Goal: Task Accomplishment & Management: Manage account settings

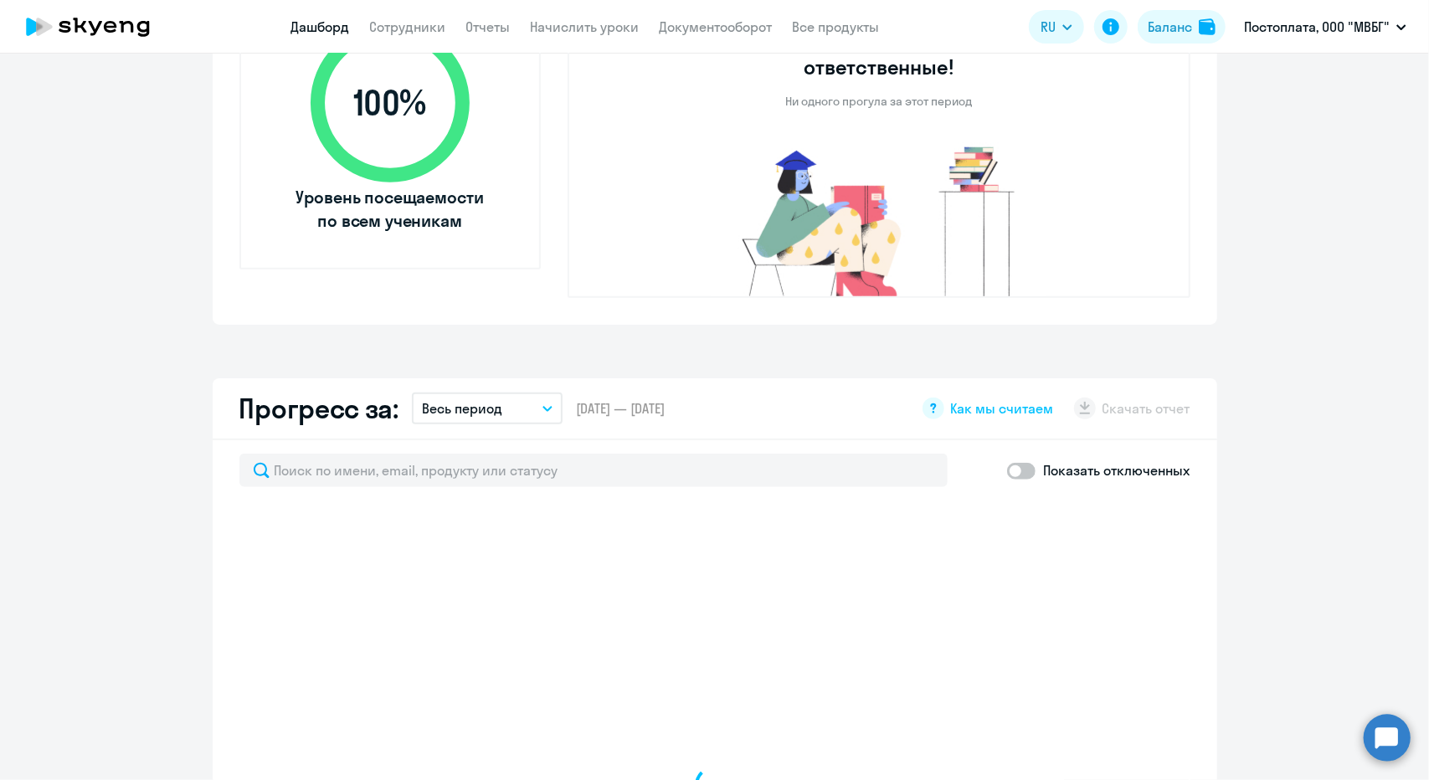
scroll to position [446, 0]
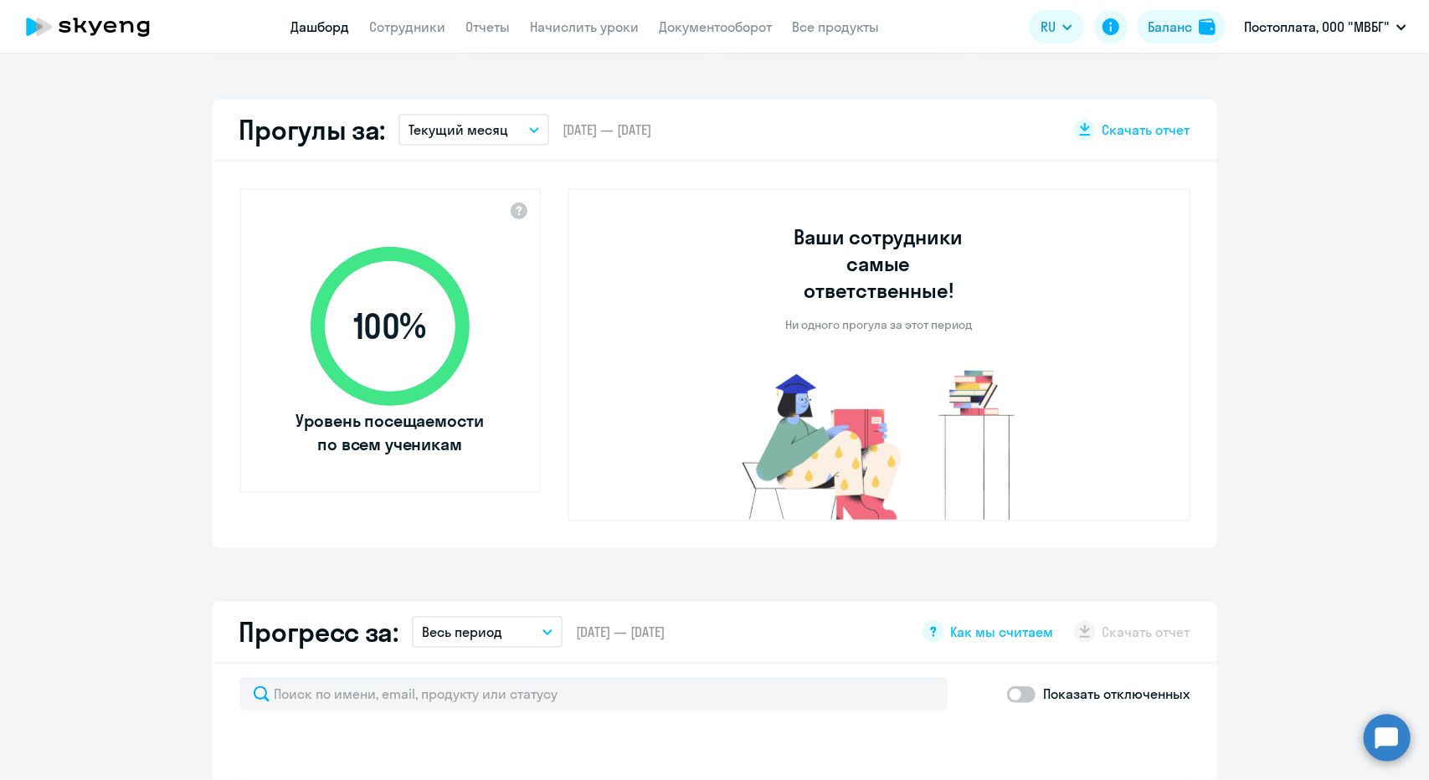
select select "30"
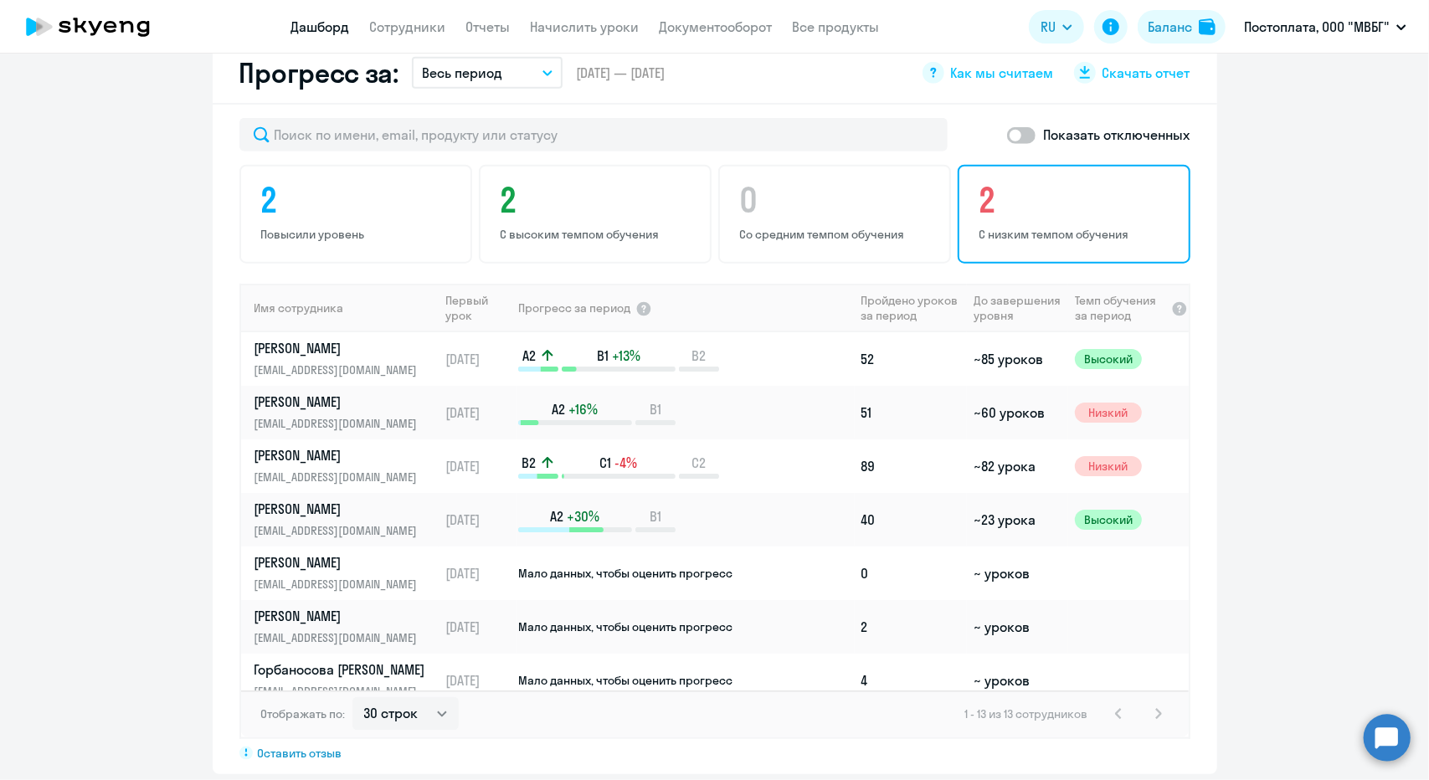
scroll to position [1006, 0]
click at [1023, 226] on p "С низким темпом обучения" at bounding box center [1076, 233] width 194 height 15
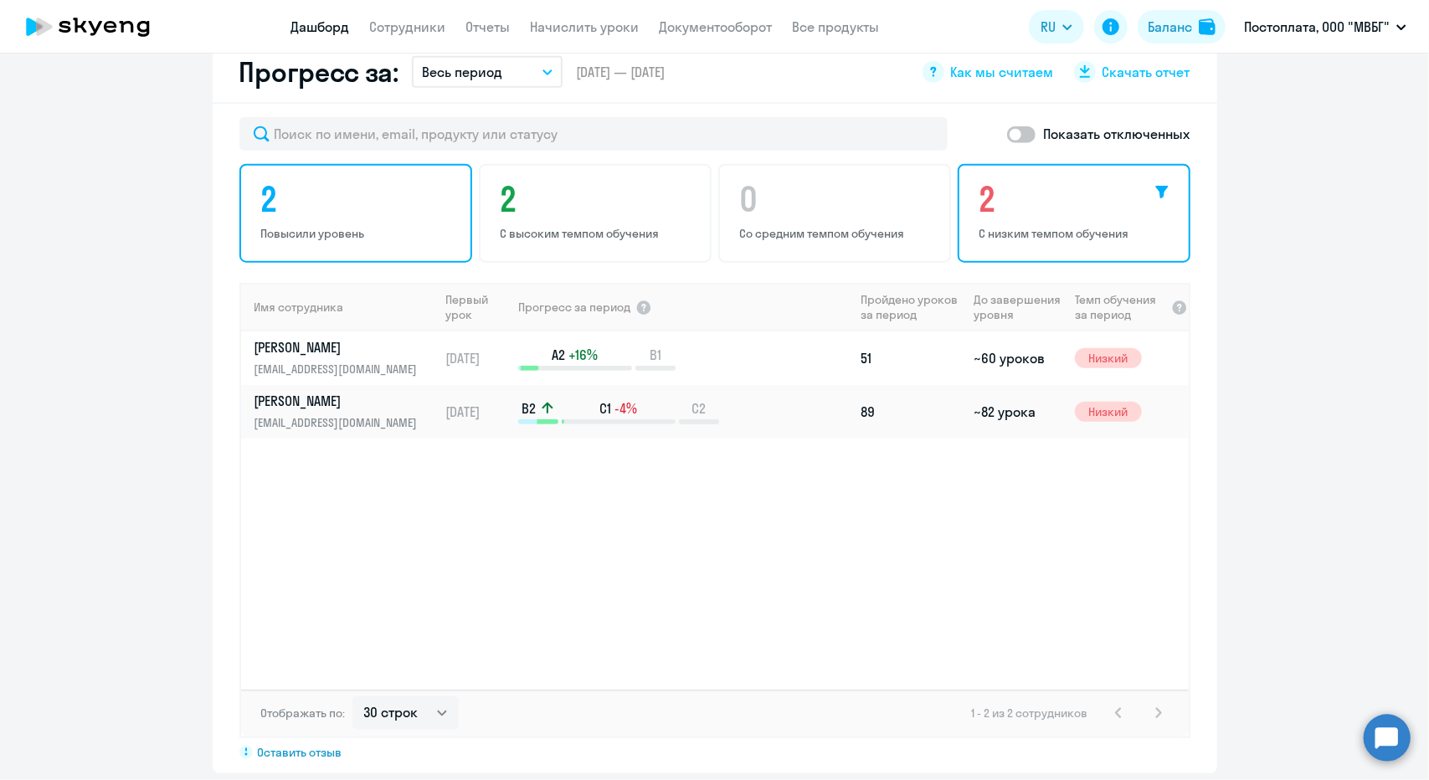
click at [318, 230] on div "2 Повысили уровень" at bounding box center [355, 213] width 233 height 99
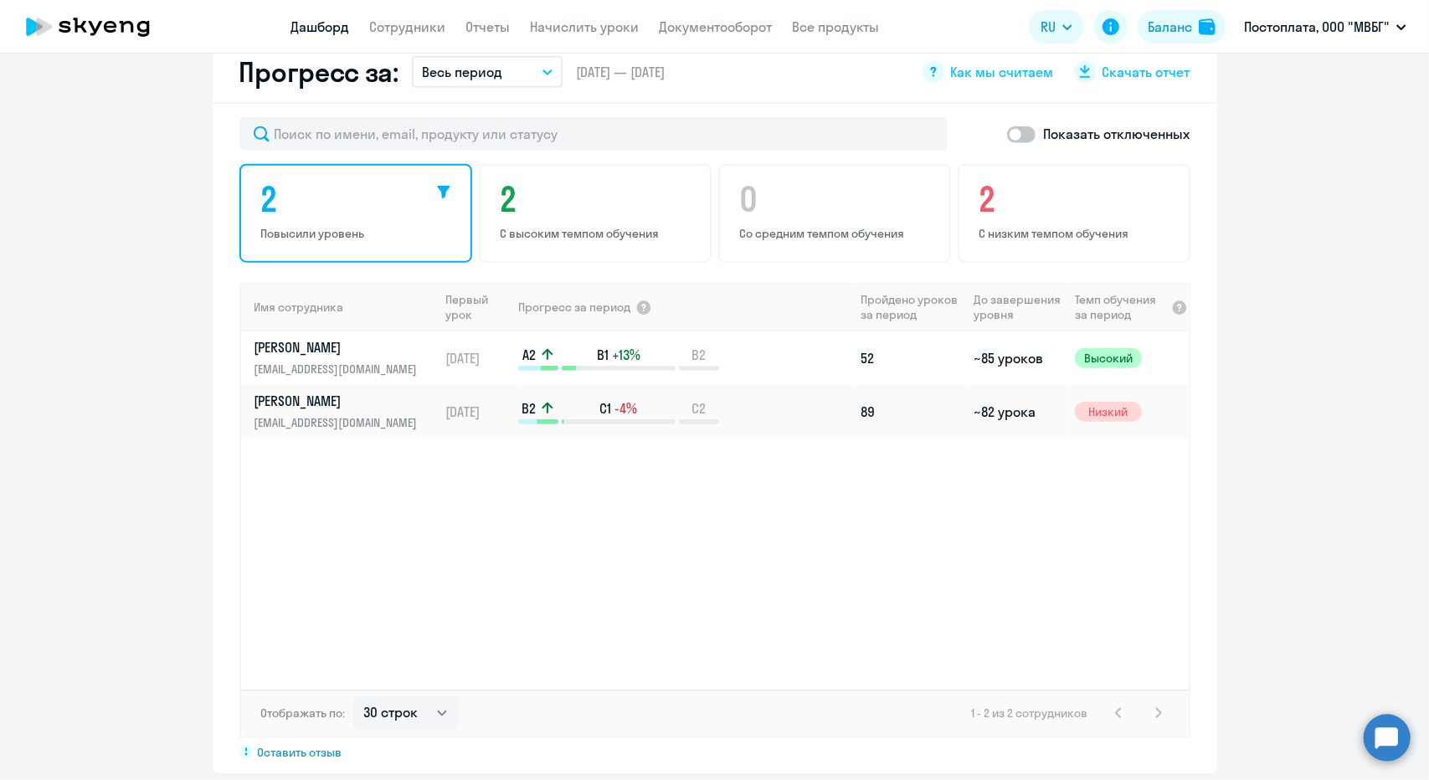
click at [190, 363] on app-progress-dashboard "Прогресс за: Весь период – [DATE] — [DATE] Как мы считаем Скачать отчет Показат…" at bounding box center [714, 408] width 1429 height 732
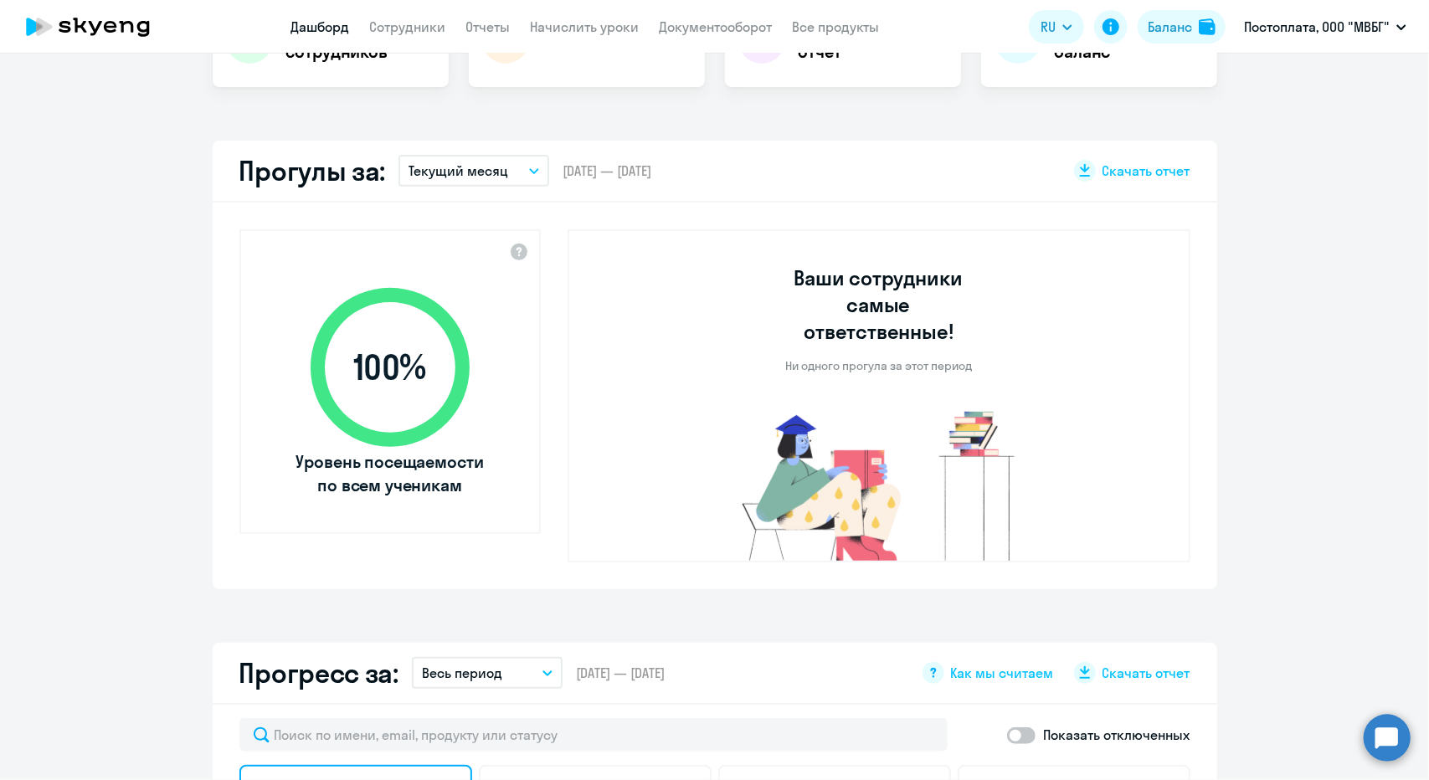
scroll to position [337, 0]
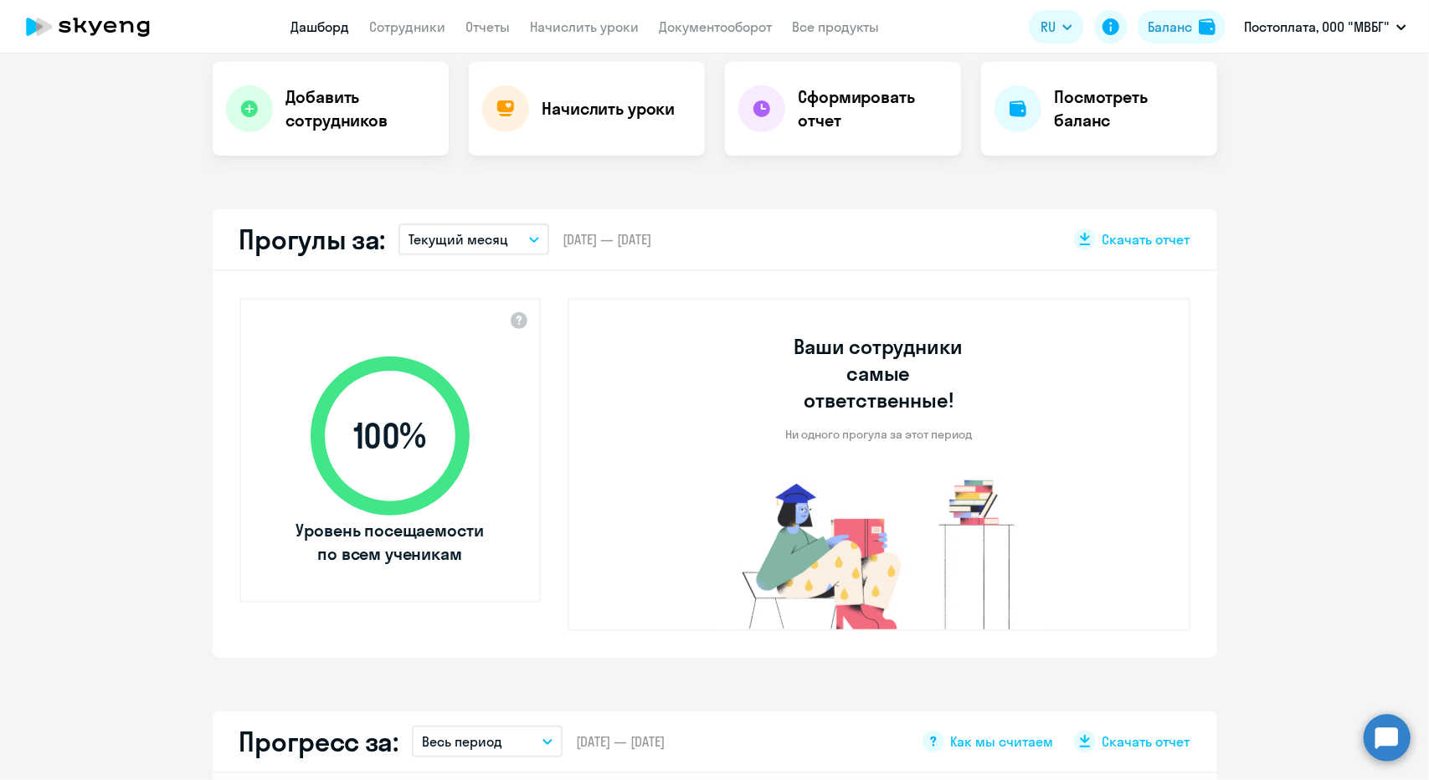
click at [408, 18] on app-menu-item-link "Сотрудники" at bounding box center [408, 27] width 76 height 21
click at [404, 25] on link "Сотрудники" at bounding box center [408, 26] width 76 height 17
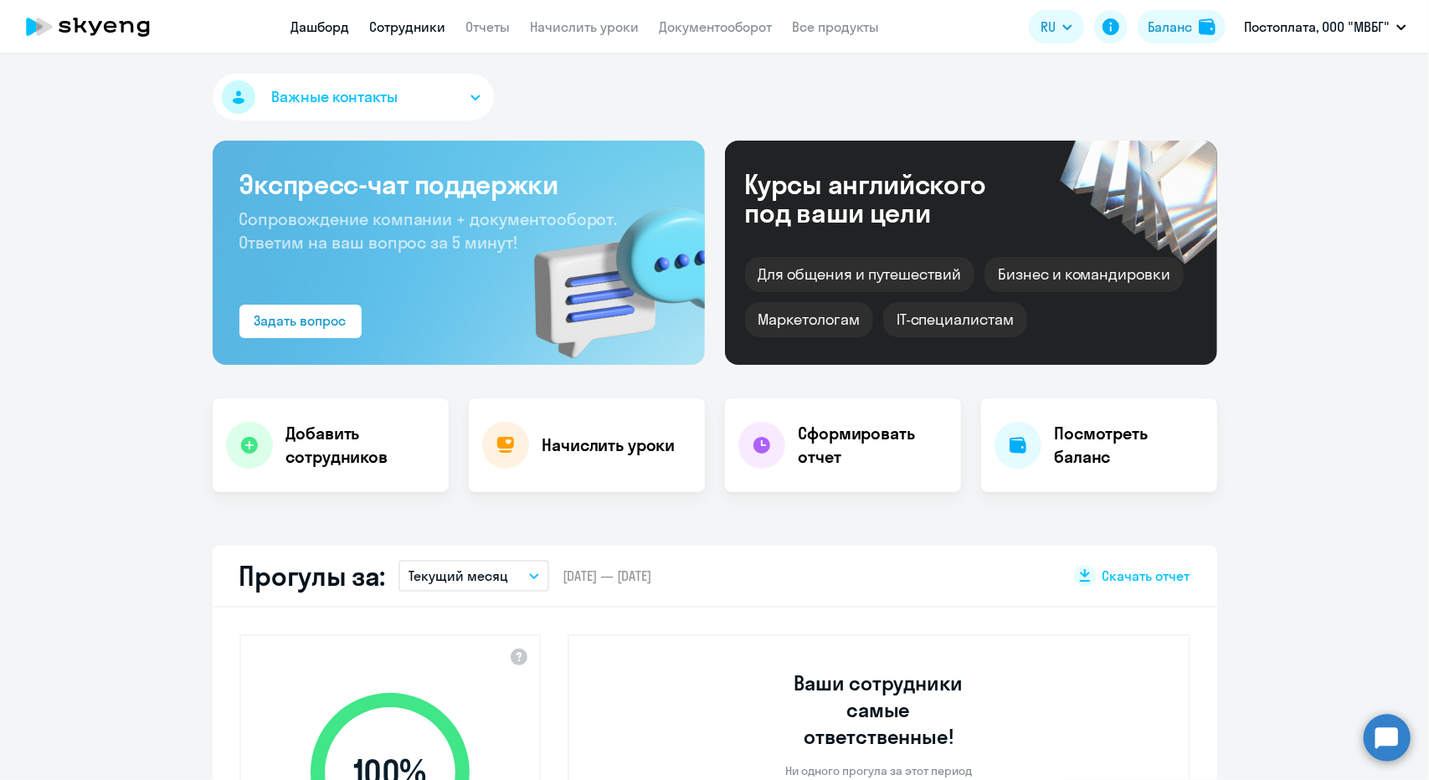
select select "30"
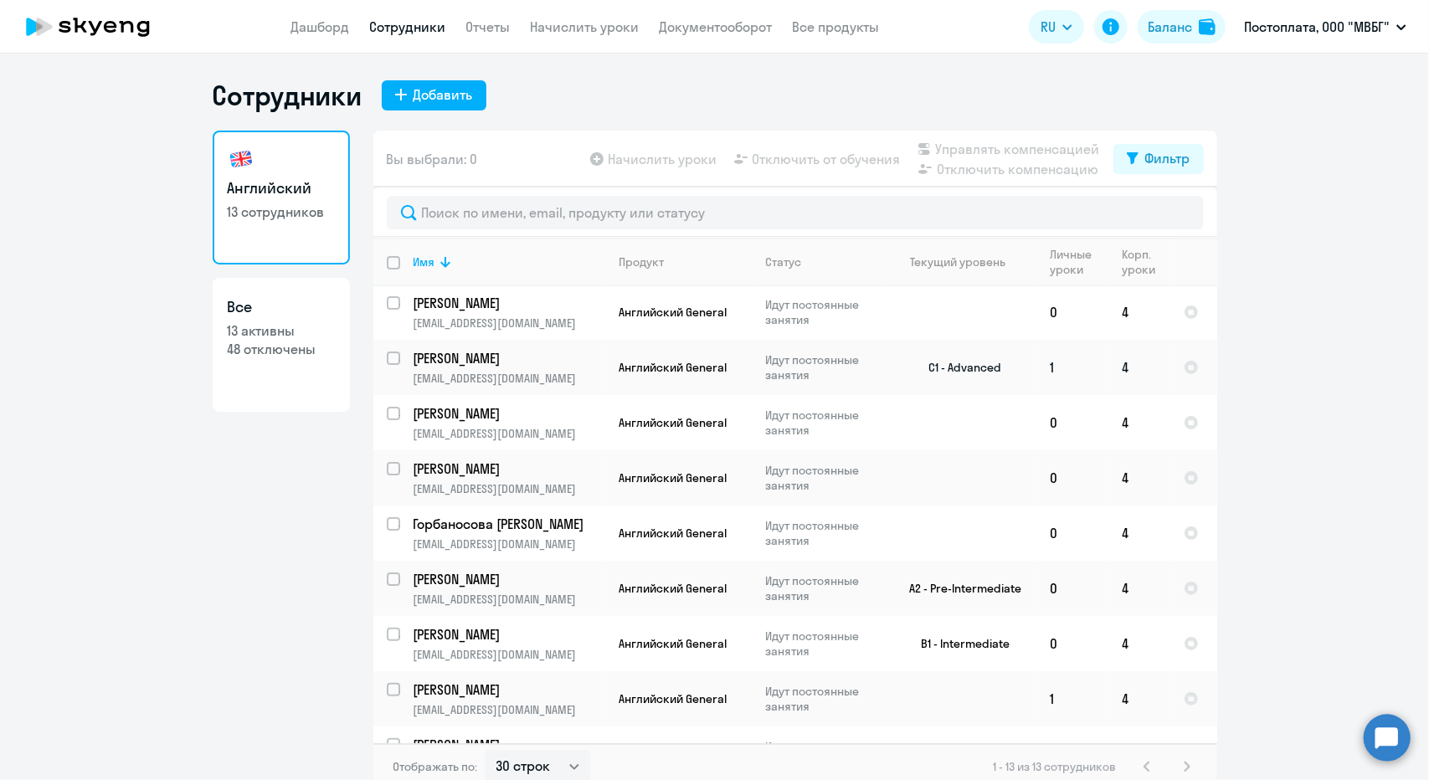
scroll to position [223, 0]
click at [387, 408] on input "select row 42184994" at bounding box center [403, 423] width 33 height 33
checkbox input "true"
click at [482, 410] on p "[PERSON_NAME]" at bounding box center [508, 413] width 189 height 18
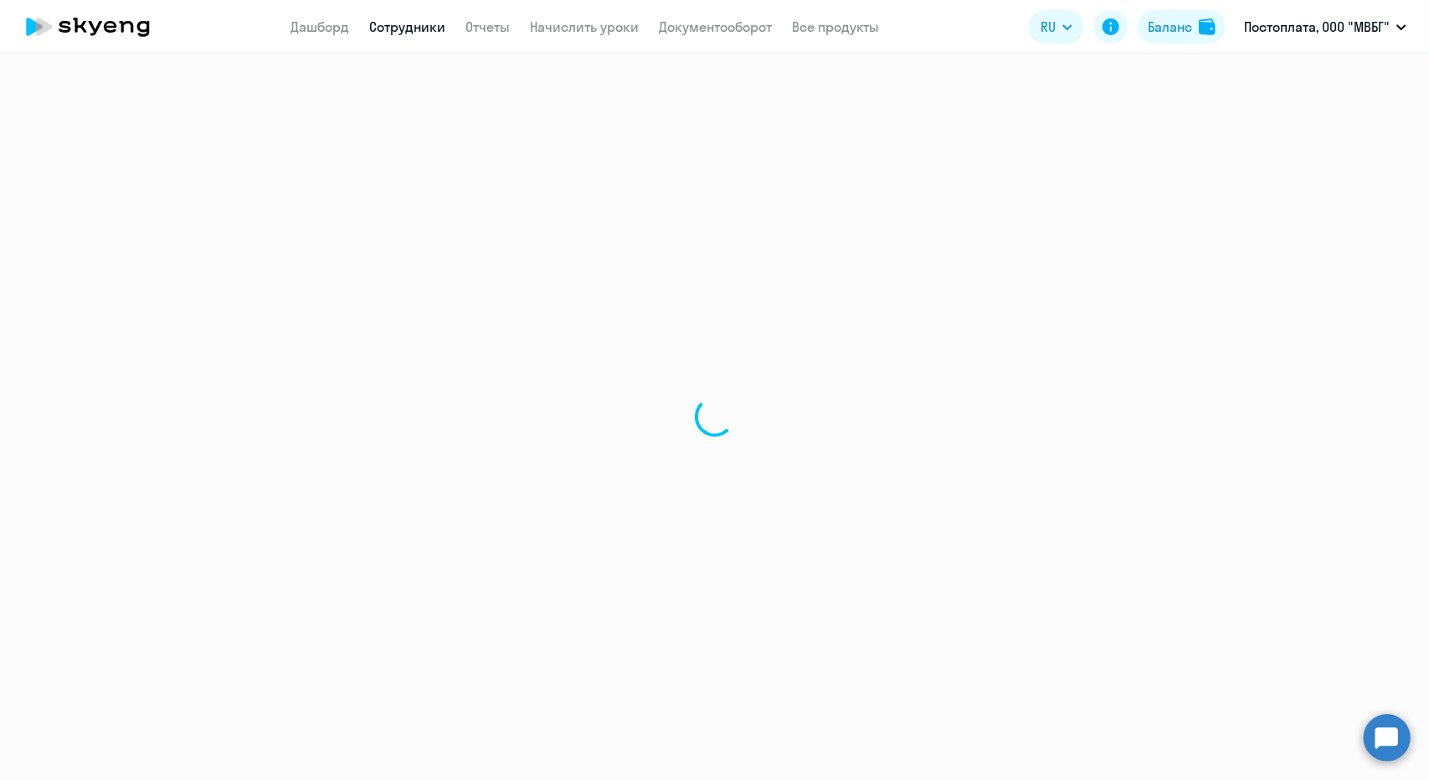
select select "english"
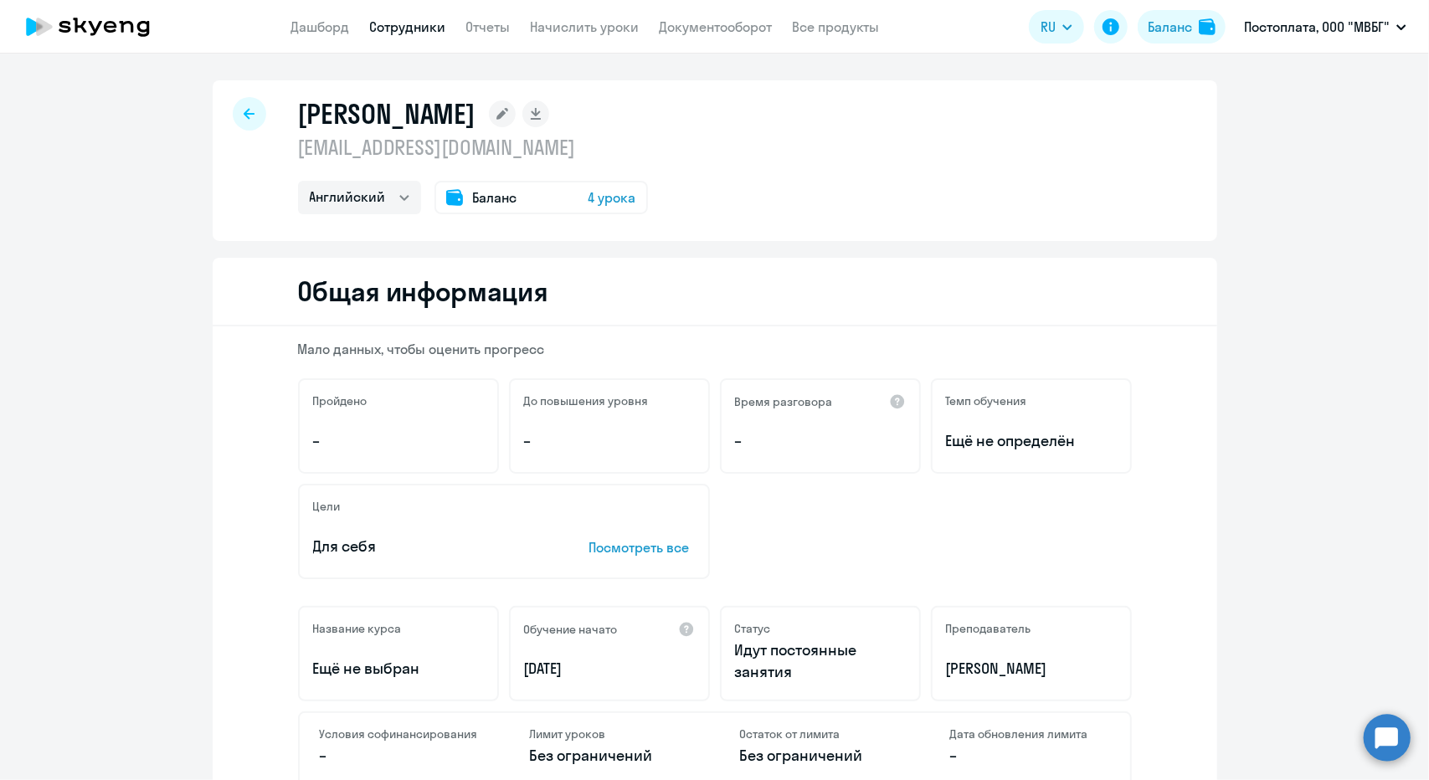
click at [251, 114] on div at bounding box center [249, 113] width 33 height 33
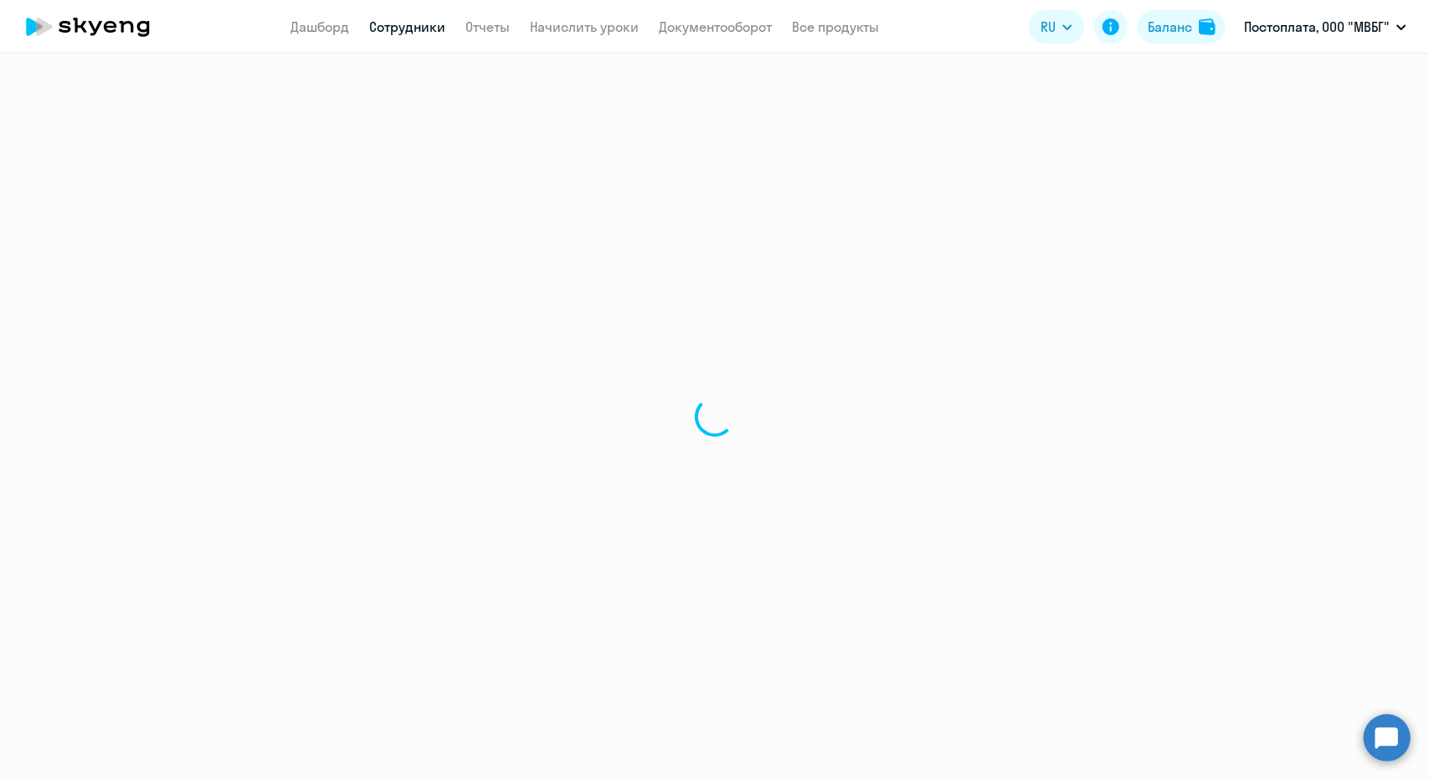
select select "30"
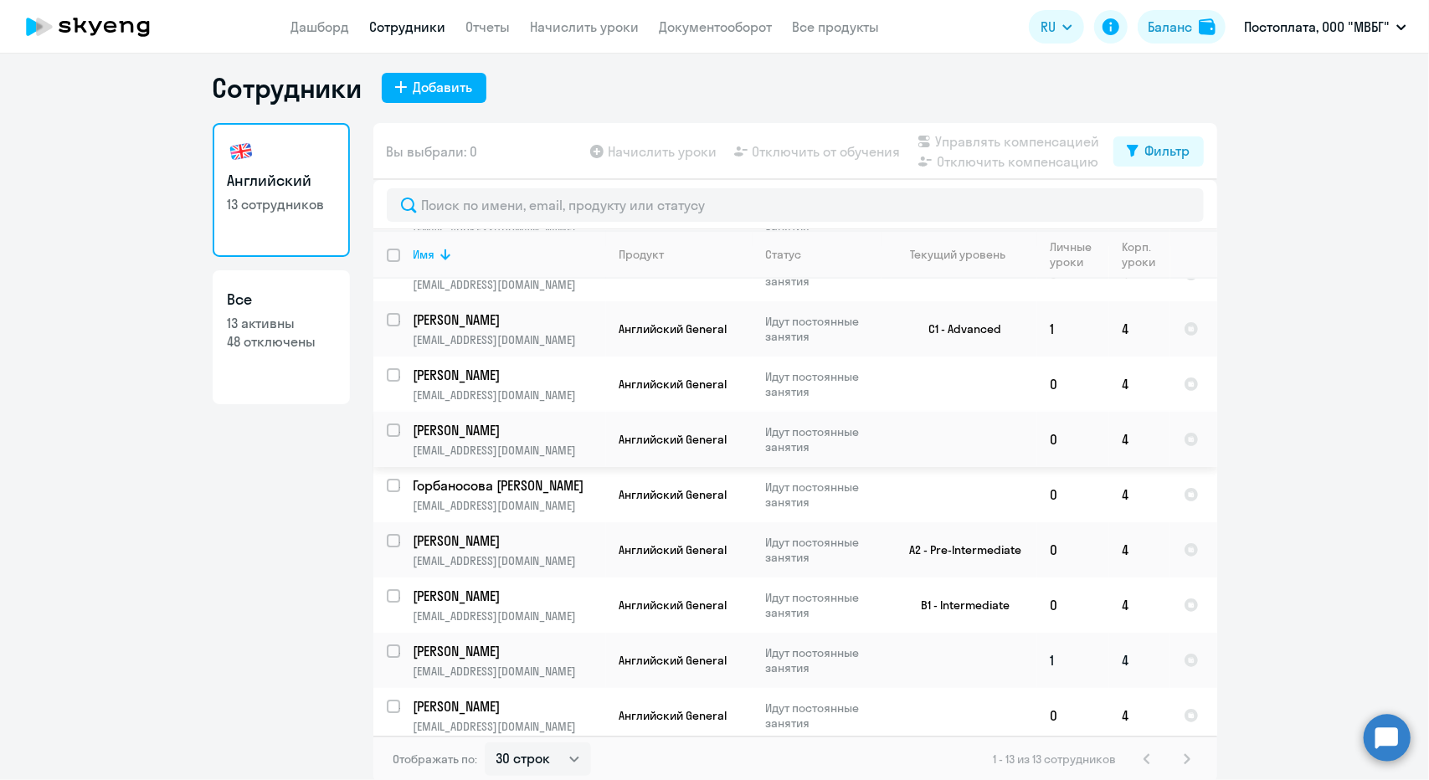
scroll to position [10, 0]
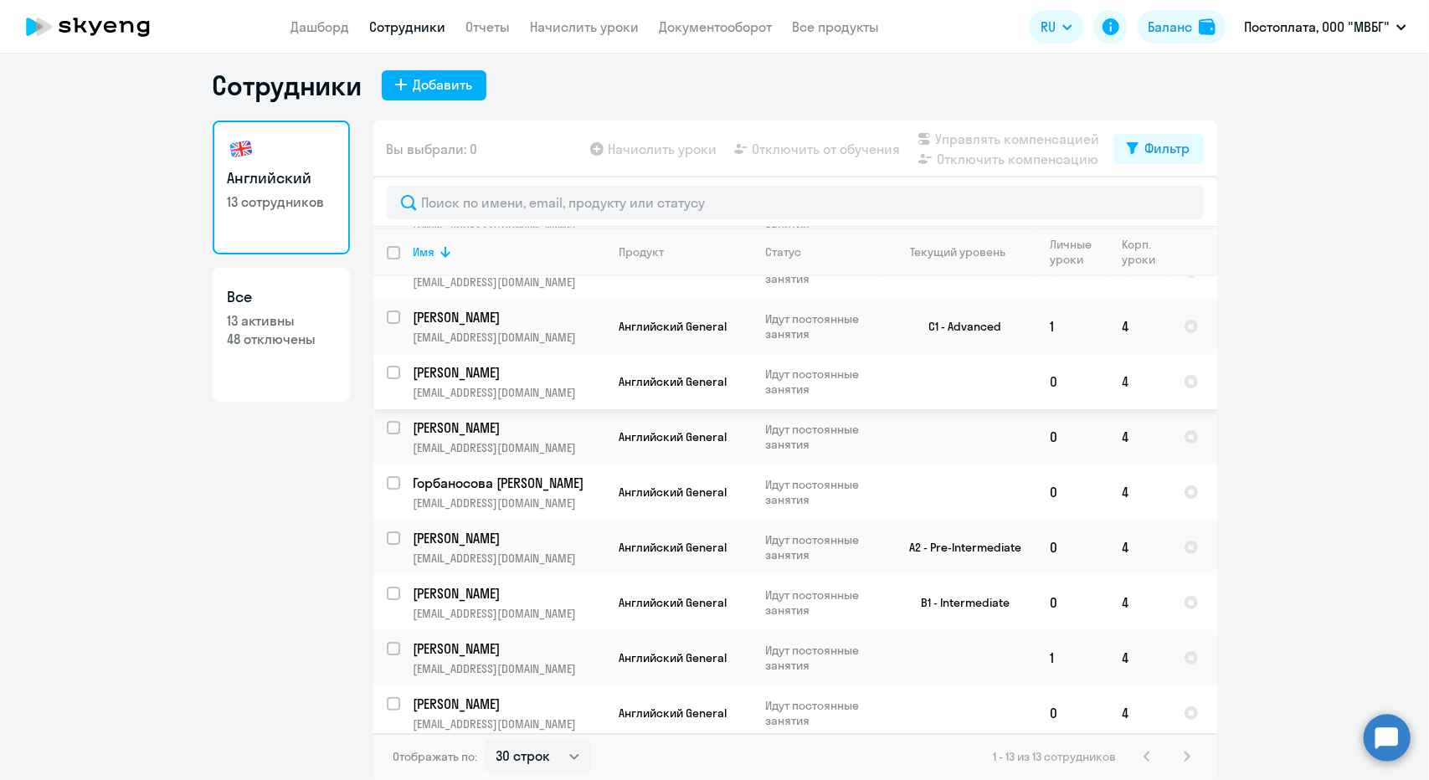
click at [387, 371] on input "select row 42184994" at bounding box center [403, 382] width 33 height 33
checkbox input "true"
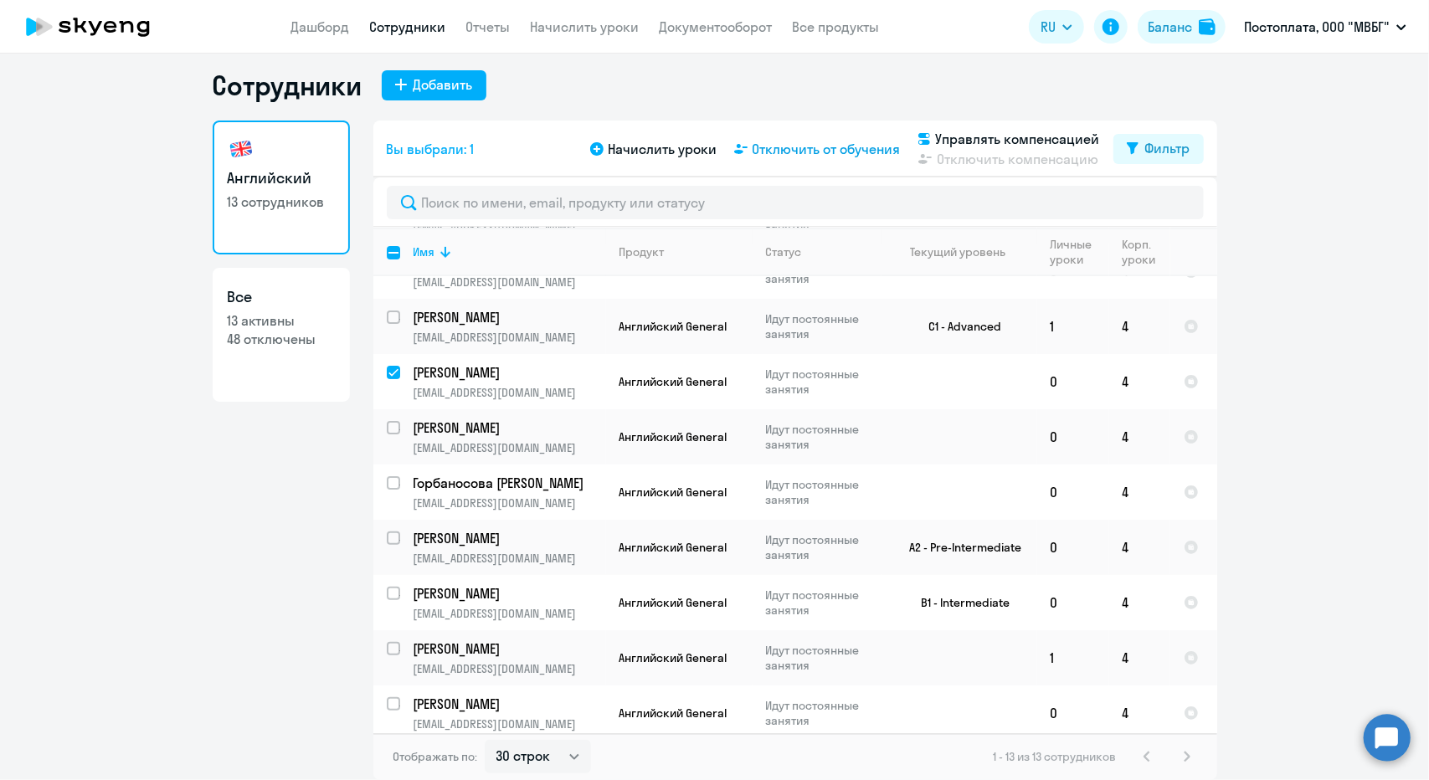
click at [790, 153] on span "Отключить от обучения" at bounding box center [827, 149] width 148 height 20
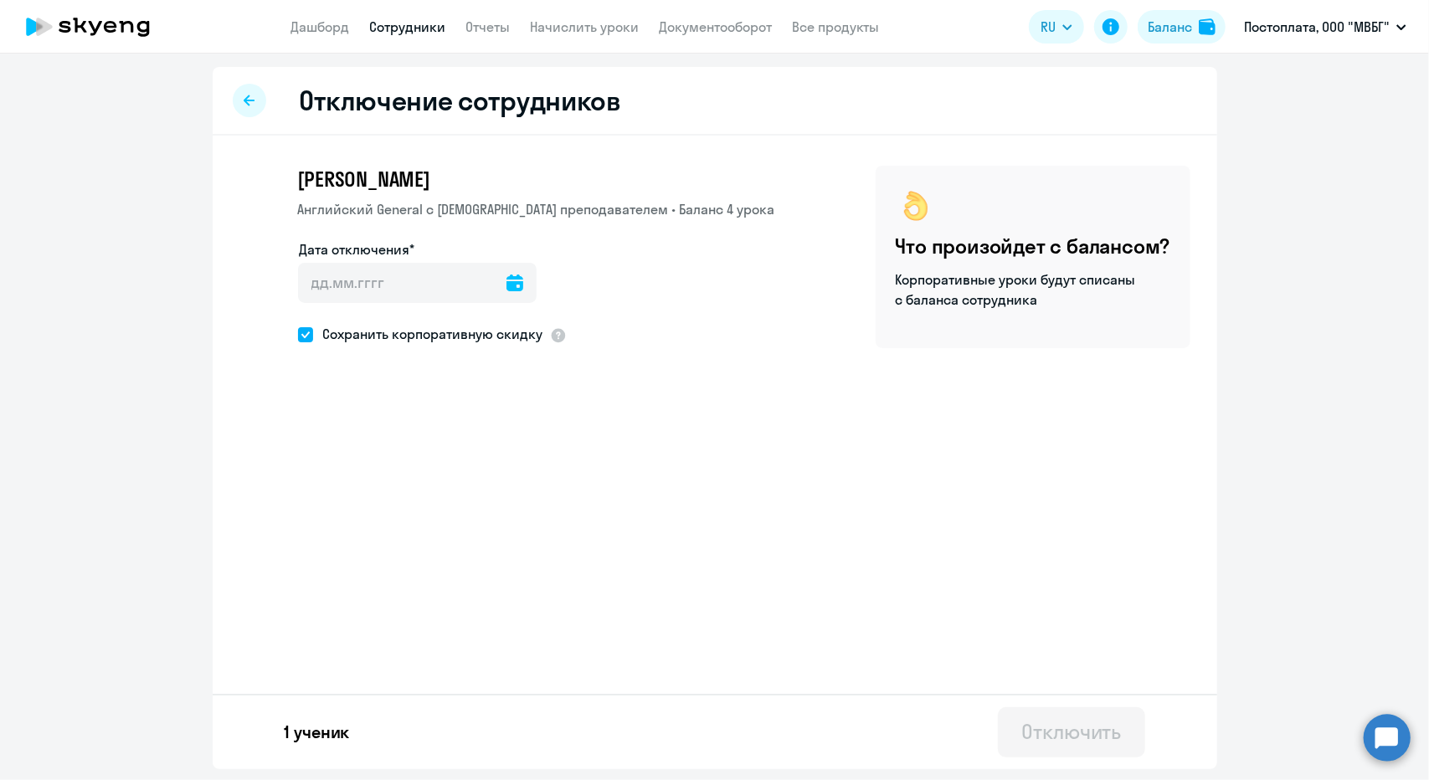
click at [506, 279] on icon at bounding box center [514, 283] width 17 height 17
click at [492, 470] on span "13" at bounding box center [489, 474] width 30 height 30
type input "[DATE]"
click at [1070, 285] on p "Корпоративные уроки будут списаны с баланса сотрудника" at bounding box center [1017, 290] width 243 height 40
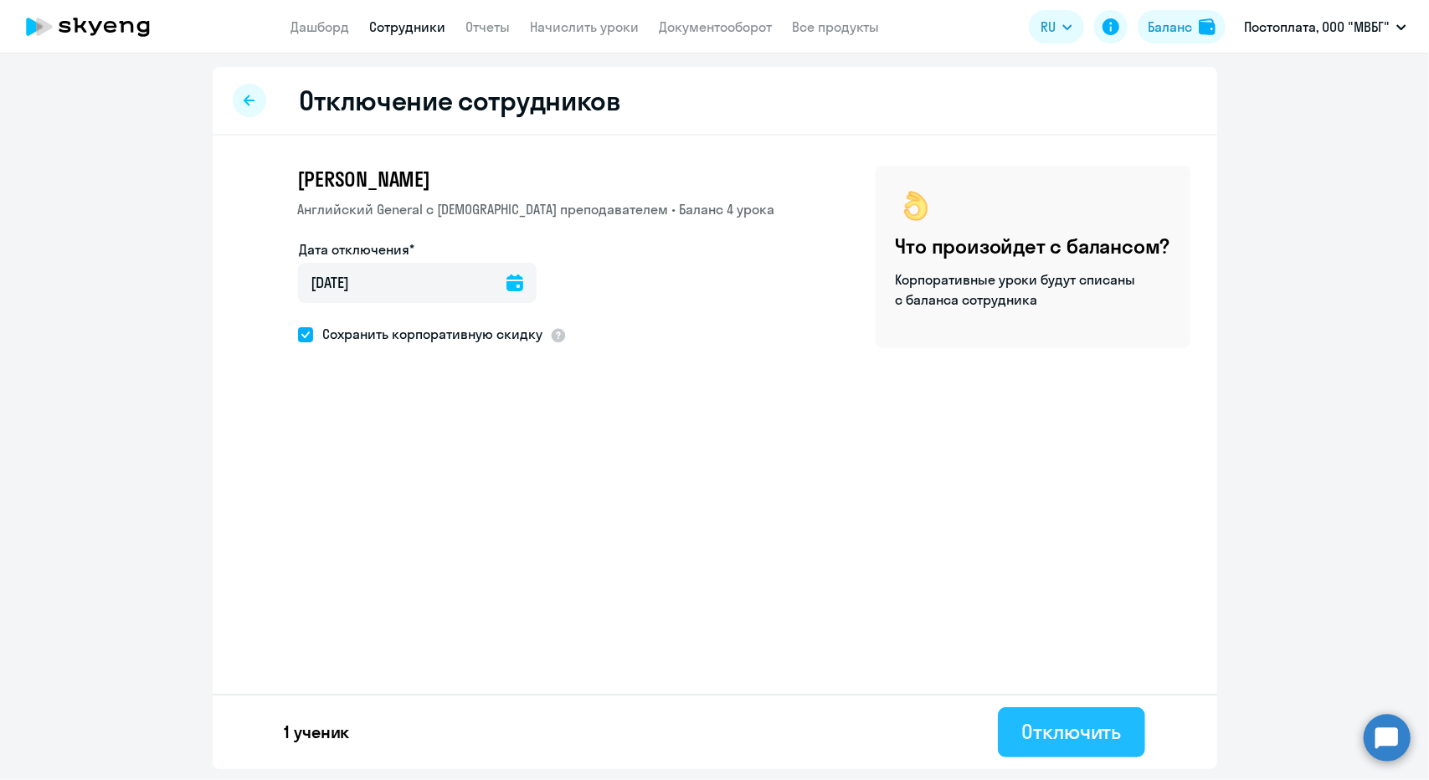
click at [1076, 727] on div "Отключить" at bounding box center [1071, 731] width 100 height 27
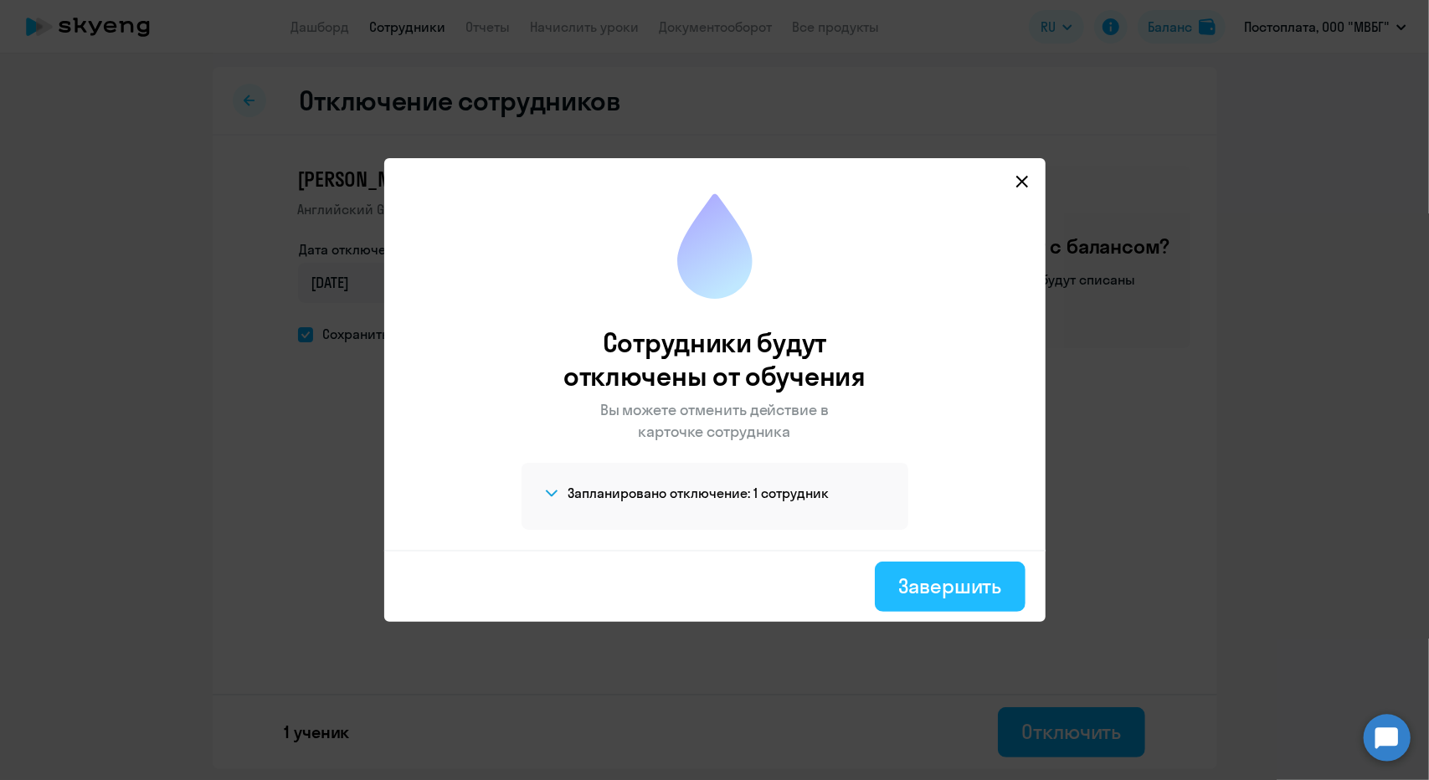
click at [933, 587] on div "Завершить" at bounding box center [949, 586] width 103 height 27
select select "30"
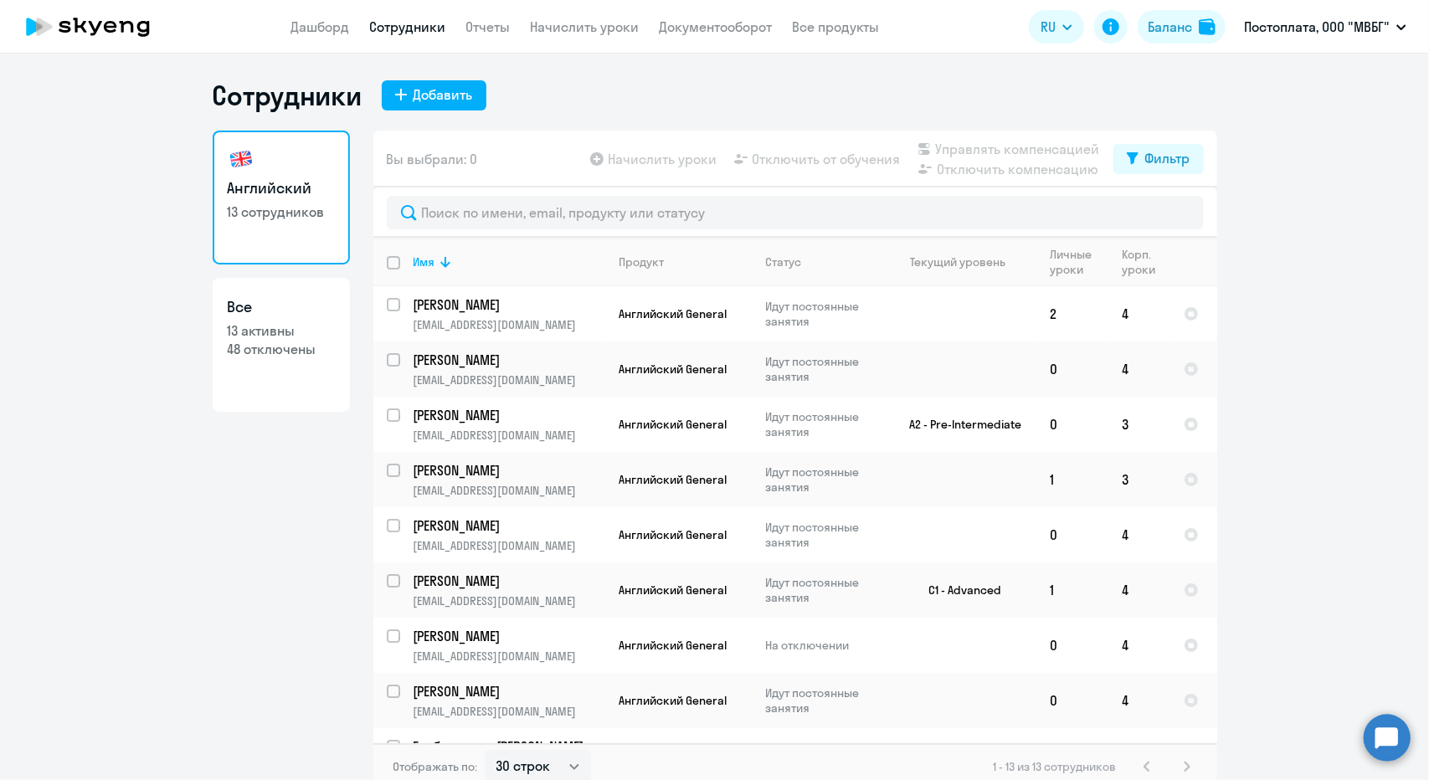
click at [87, 25] on icon at bounding box center [87, 27] width 147 height 42
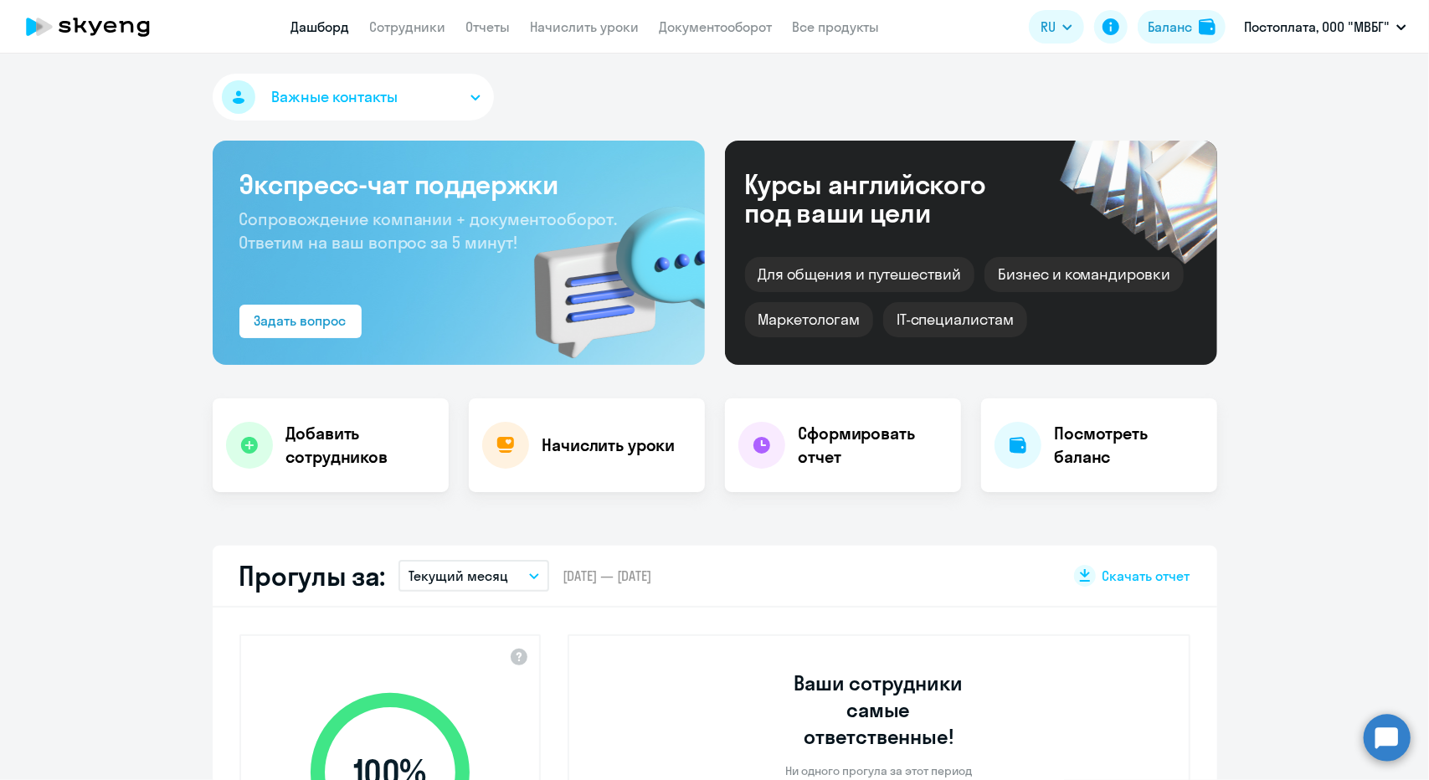
select select "30"
